Goal: Information Seeking & Learning: Check status

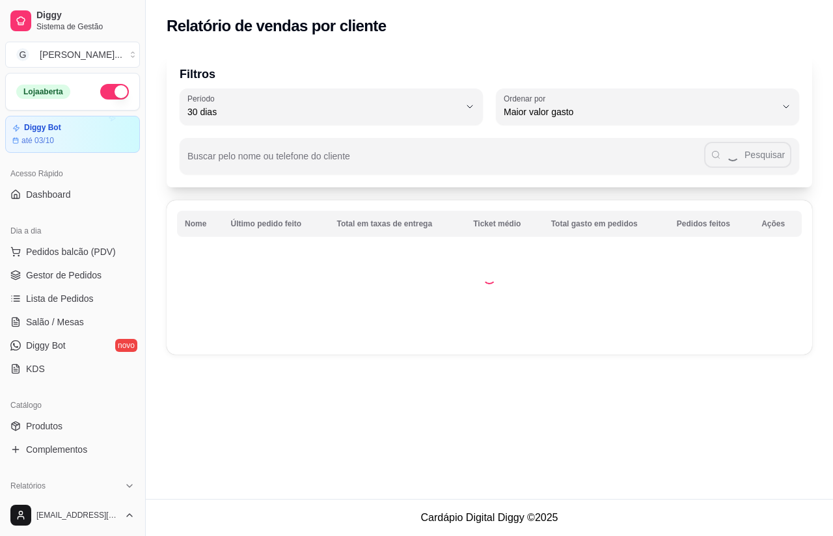
select select "30"
select select "HIGHEST_TOTAL_SPENT_WITH_ORDERS"
select select "ALL"
select select "0"
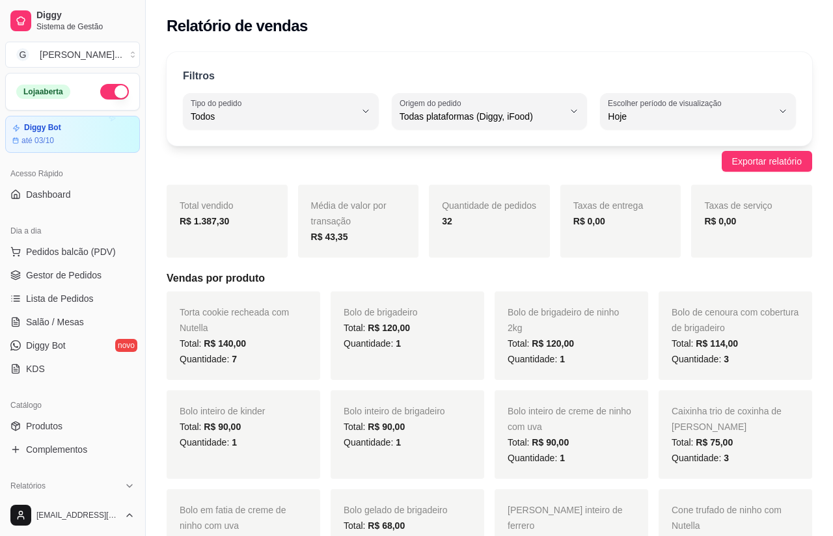
scroll to position [150, 0]
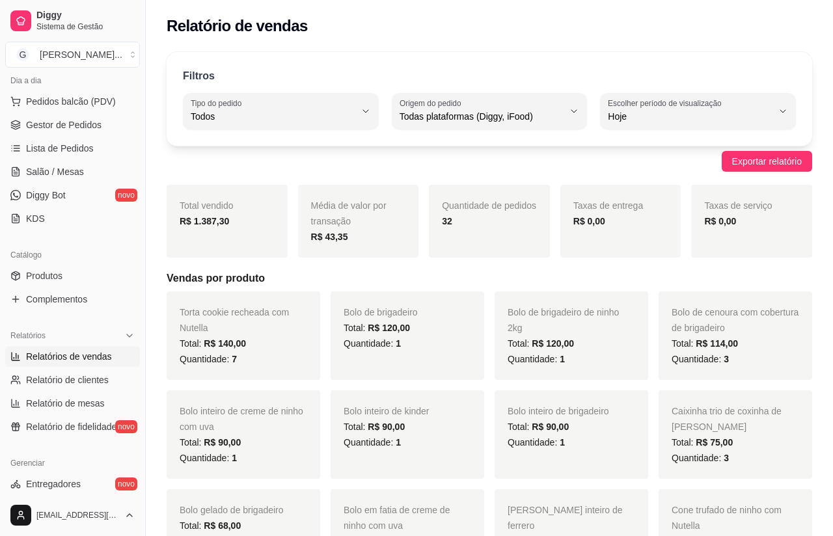
click at [232, 210] on span "Total vendido" at bounding box center [207, 205] width 54 height 10
click at [219, 218] on strong "R$ 1.387,30" at bounding box center [204, 221] width 49 height 10
click at [219, 217] on strong "R$ 1.387,30" at bounding box center [204, 221] width 49 height 10
click at [61, 399] on span "Relatório de mesas" at bounding box center [65, 403] width 79 height 13
select select "TOTAL_OF_ORDERS"
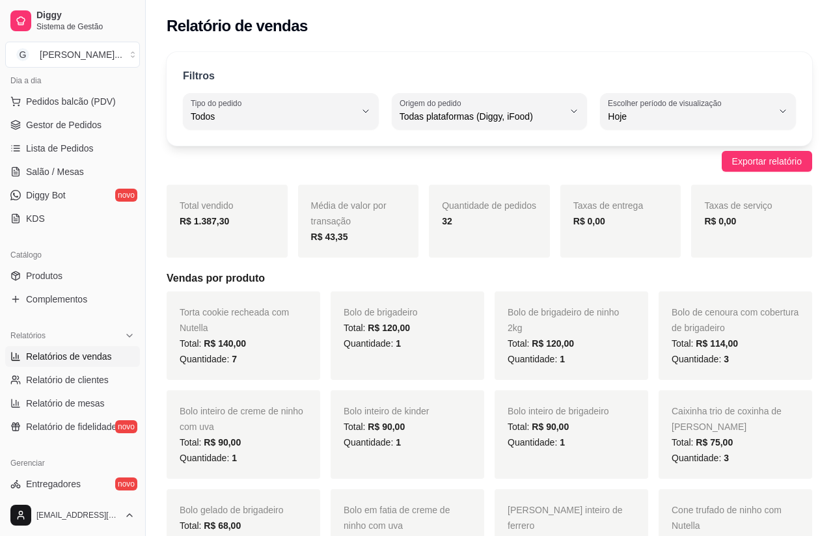
select select "7"
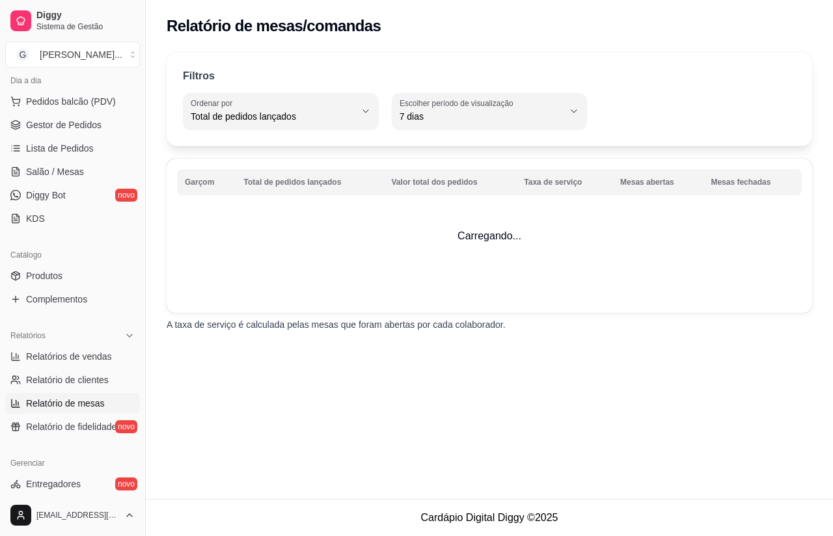
click at [74, 359] on span "Relatórios de vendas" at bounding box center [69, 356] width 86 height 13
select select "ALL"
select select "0"
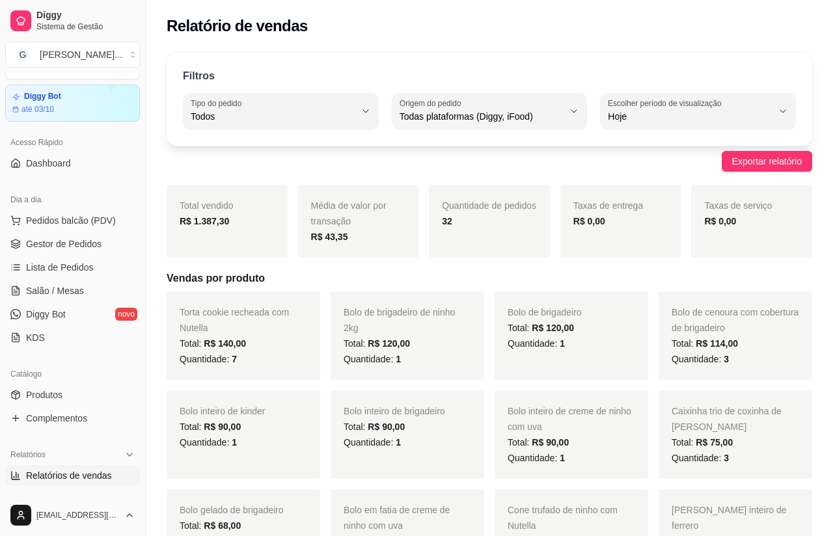
scroll to position [24, 0]
